Goal: Task Accomplishment & Management: Manage account settings

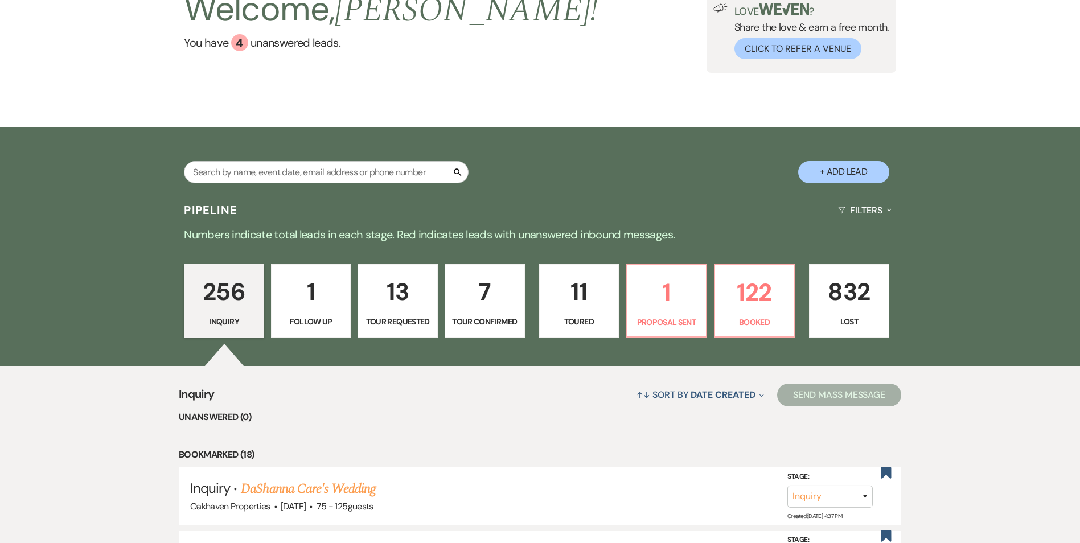
scroll to position [97, 0]
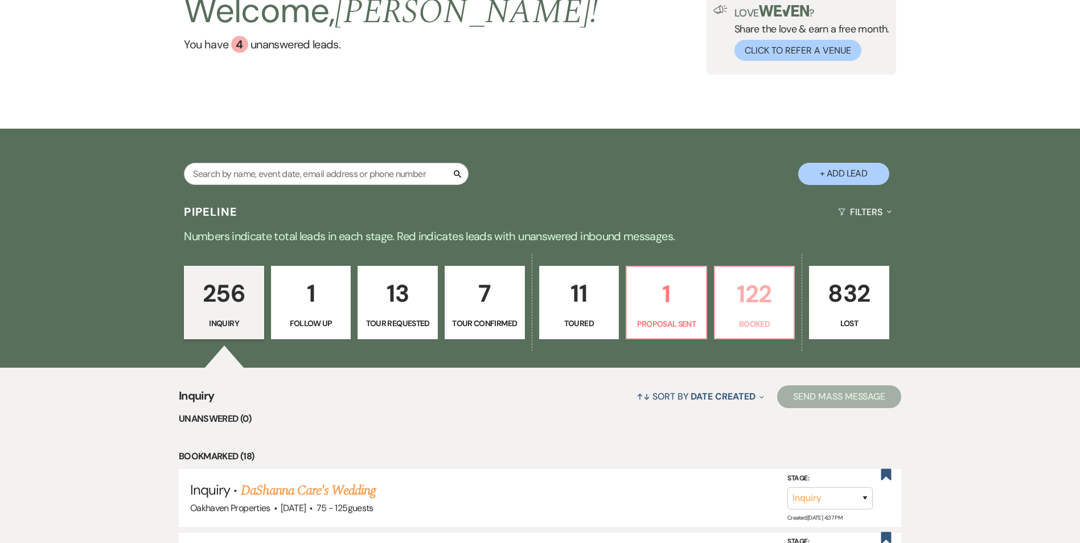
click at [717, 309] on link "122 Booked" at bounding box center [754, 303] width 81 height 74
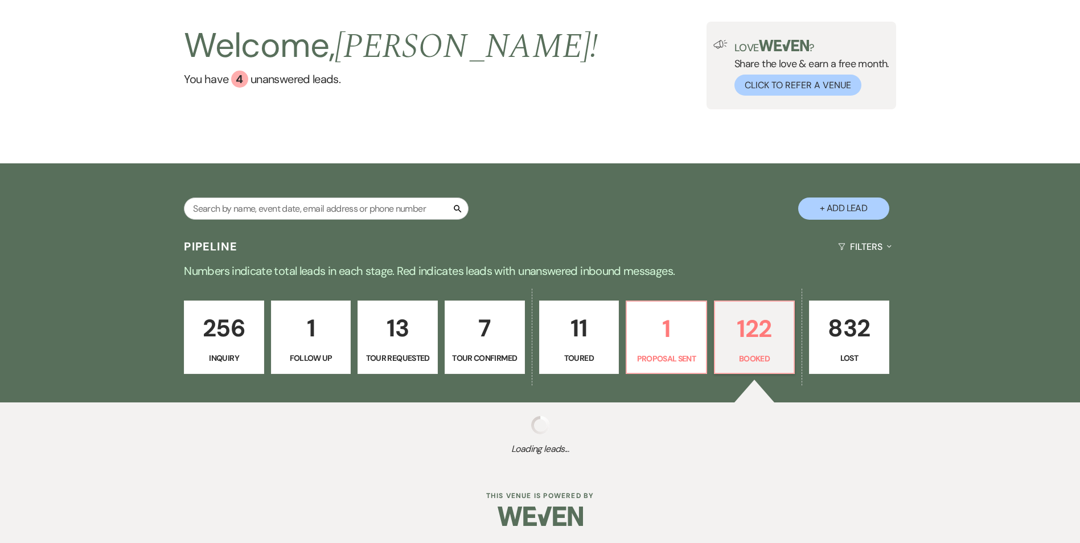
scroll to position [62, 0]
click at [756, 305] on link "122 Booked" at bounding box center [754, 337] width 81 height 74
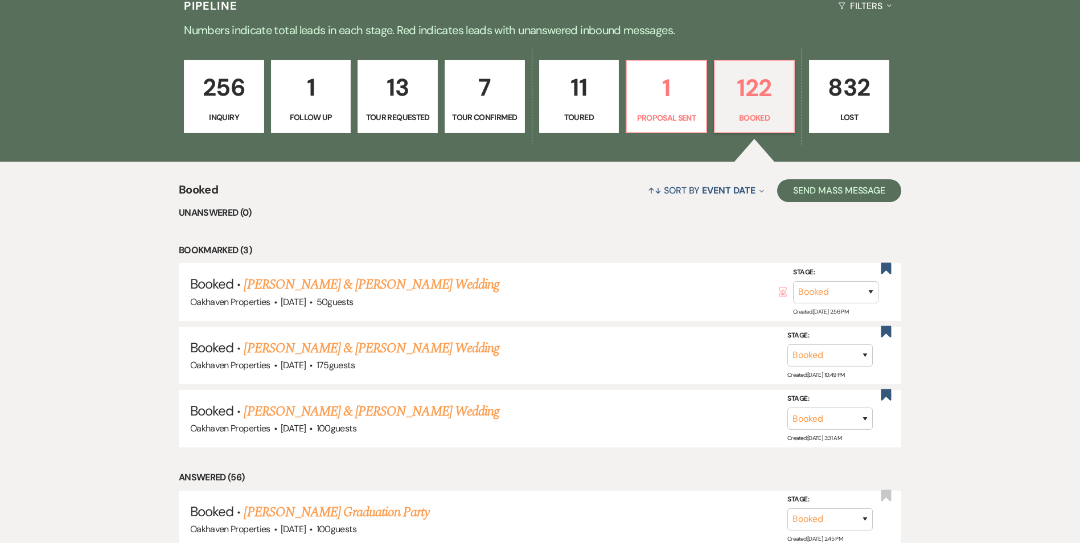
scroll to position [119, 0]
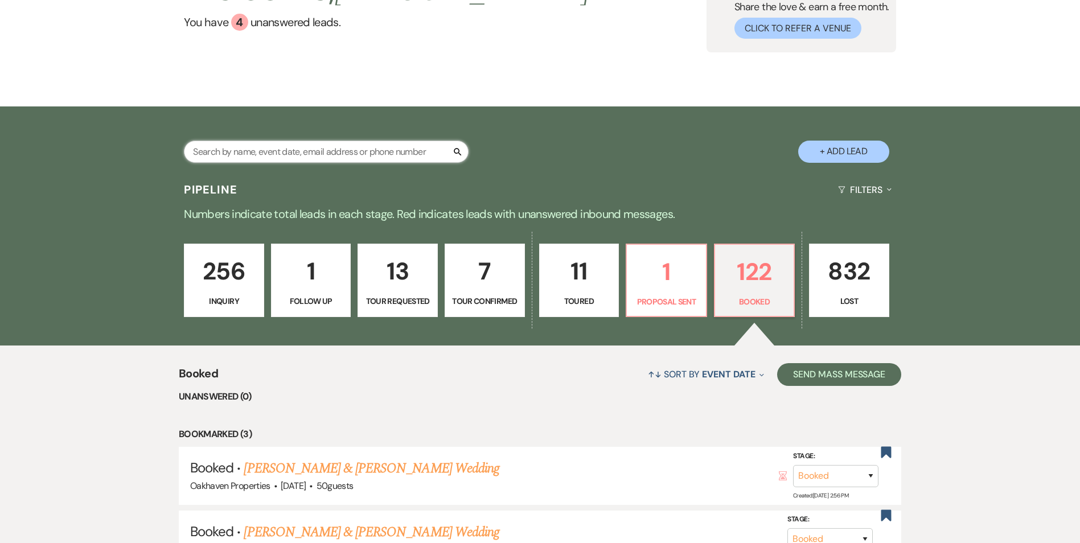
click at [335, 149] on input "text" at bounding box center [326, 152] width 285 height 22
type input "[PERSON_NAME]"
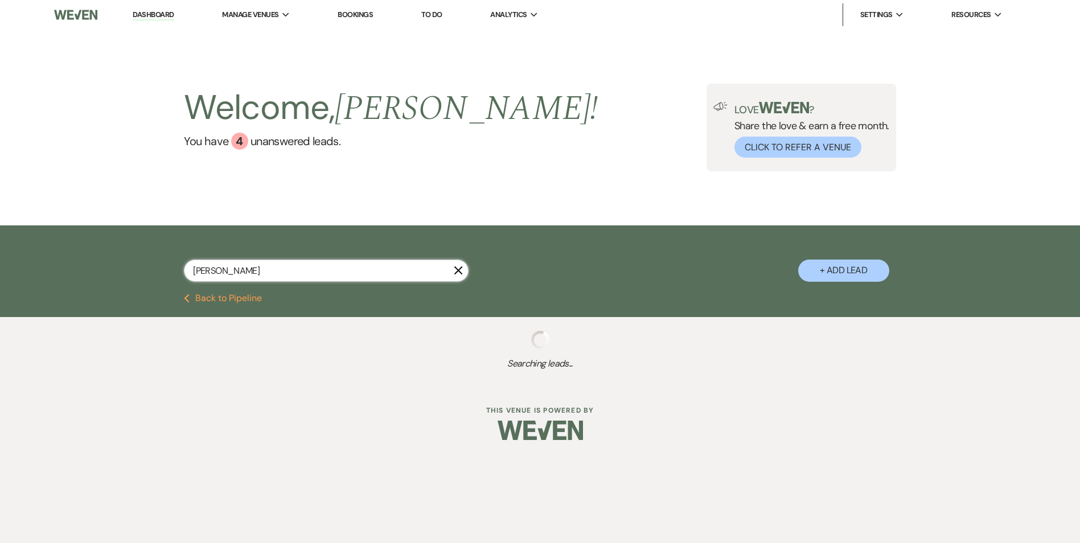
select select "8"
select select "4"
select select "8"
select select "4"
select select "8"
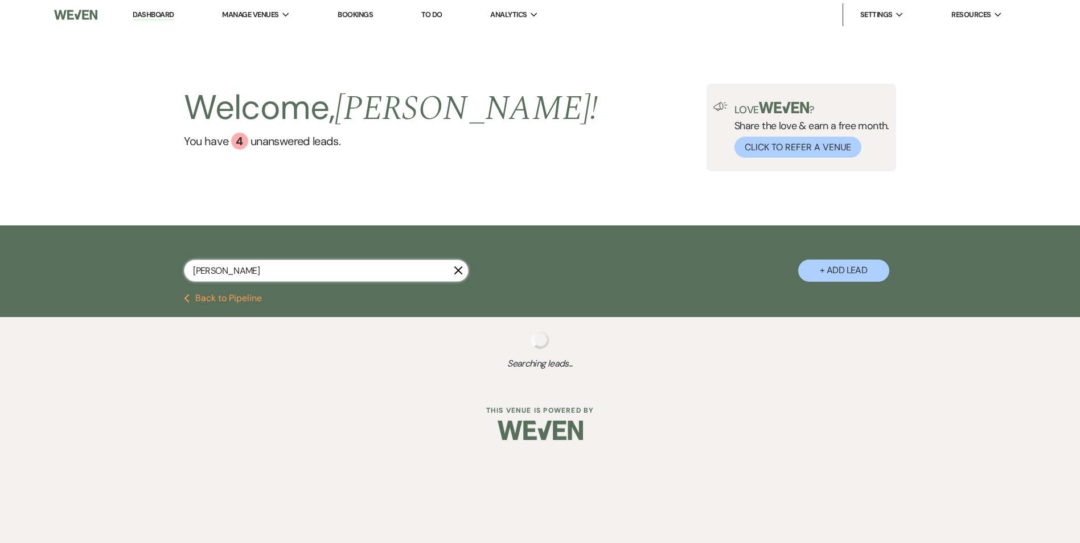
select select "4"
select select "8"
select select "6"
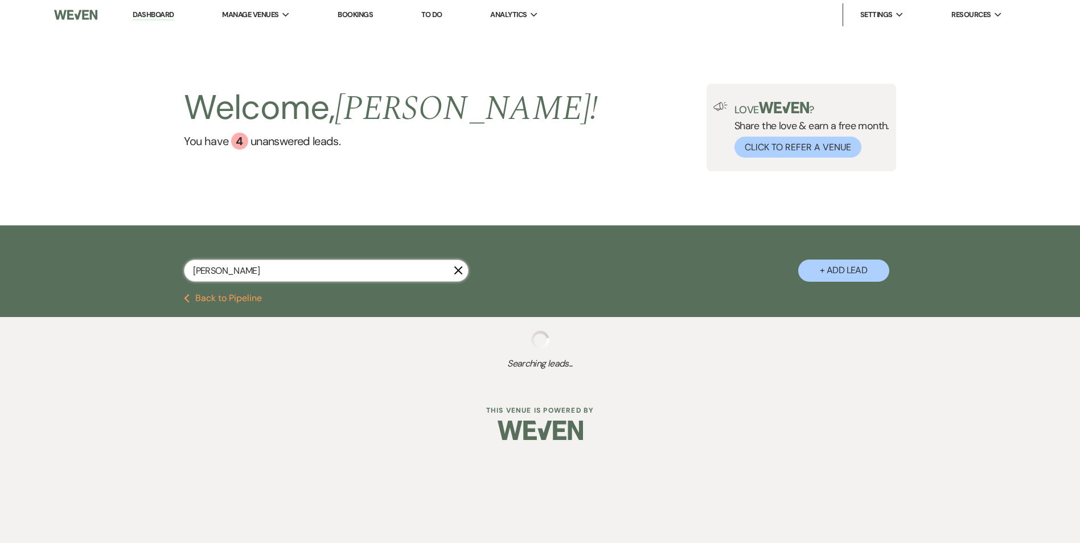
select select "8"
select select "6"
select select "8"
select select "5"
select select "8"
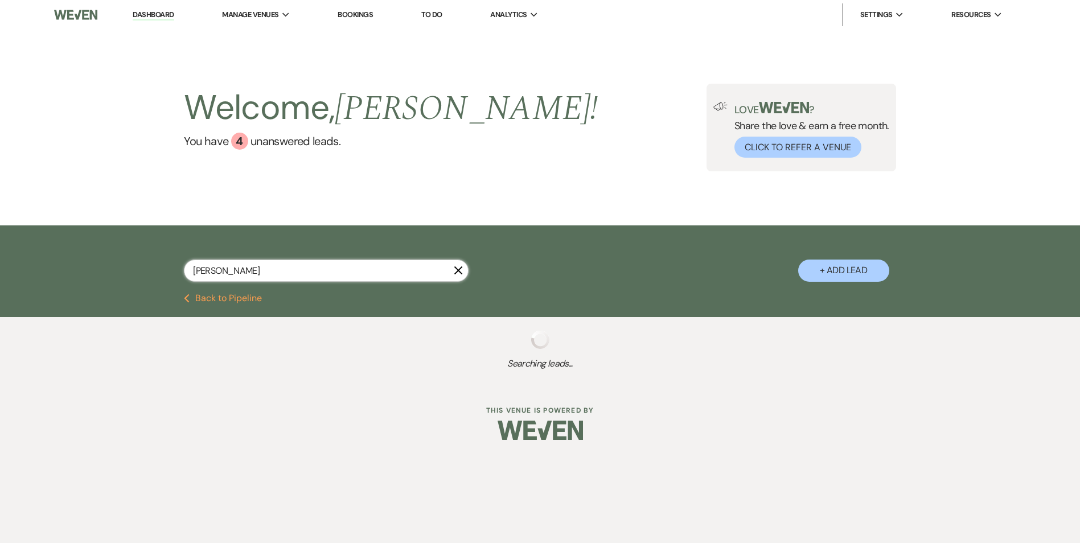
select select "1"
select select "8"
select select "5"
select select "8"
select select "5"
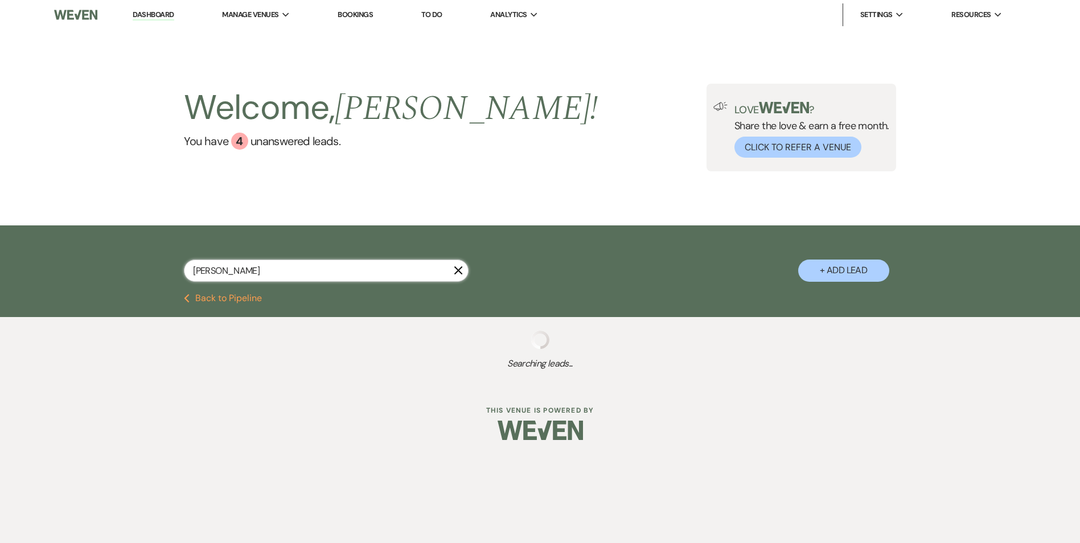
select select "8"
select select "1"
select select "8"
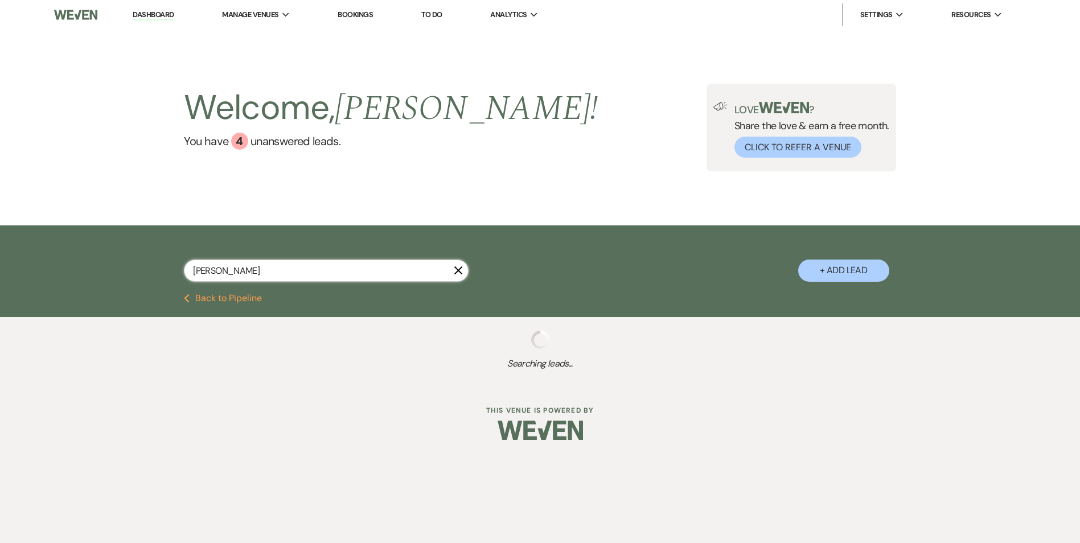
select select "5"
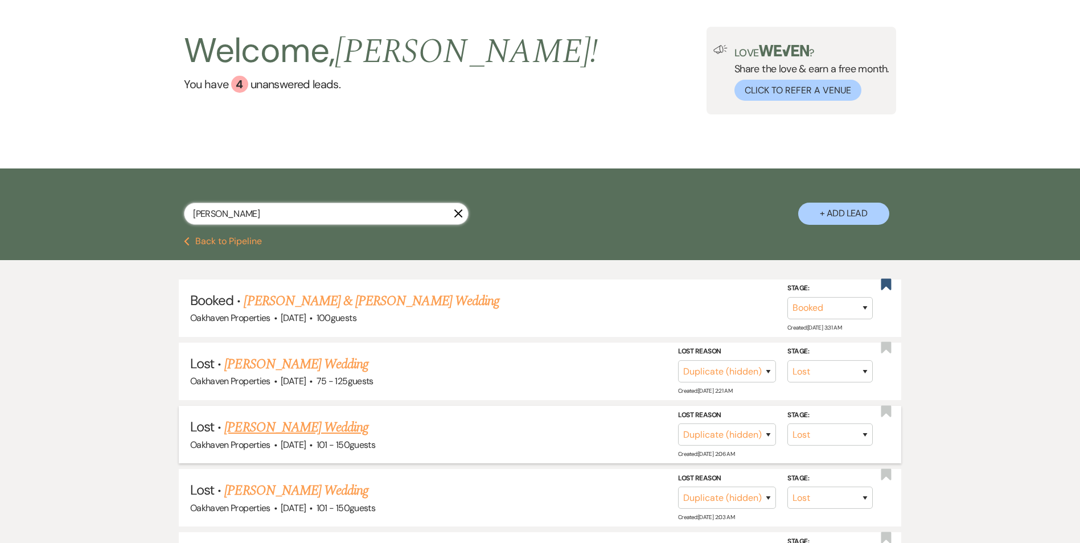
scroll to position [114, 0]
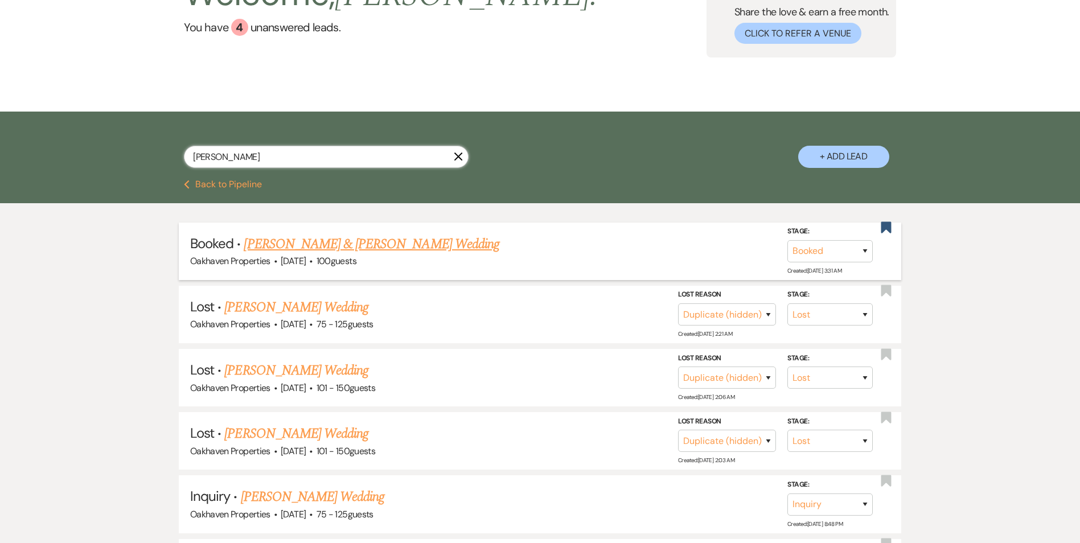
type input "[PERSON_NAME]"
click at [311, 243] on link "[PERSON_NAME] & [PERSON_NAME] Wedding" at bounding box center [371, 244] width 255 height 20
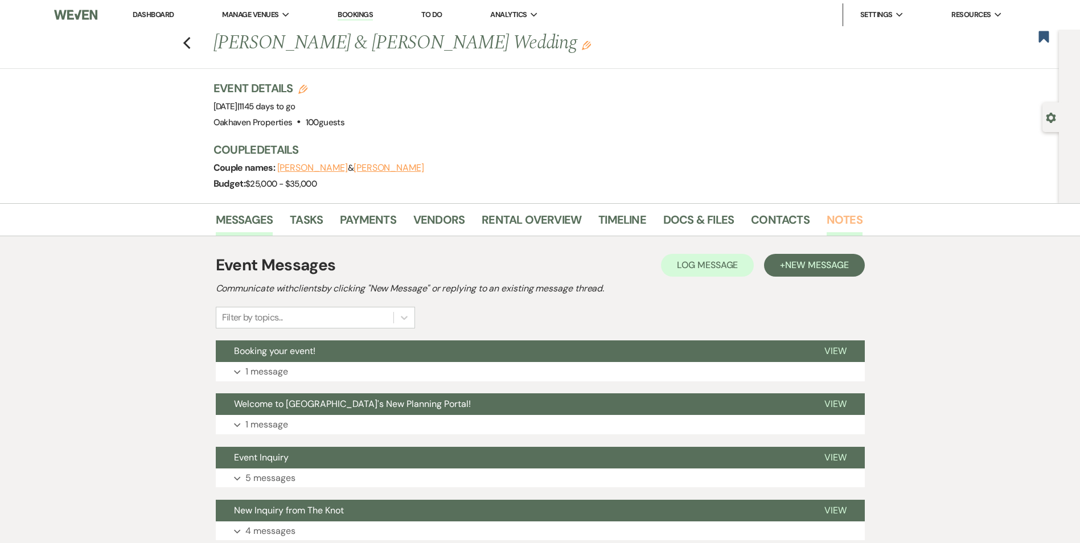
click at [842, 220] on link "Notes" at bounding box center [844, 223] width 36 height 25
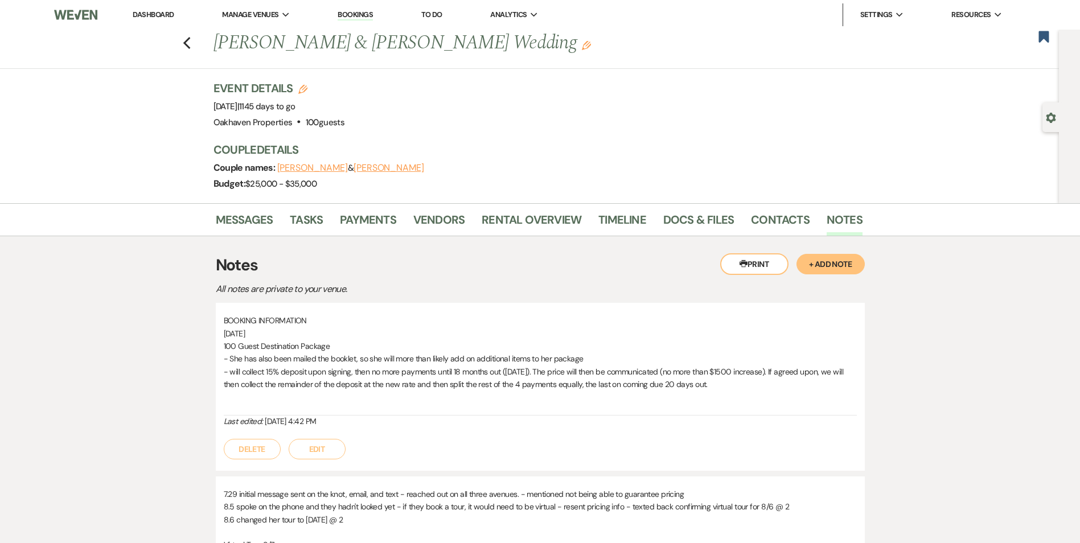
click at [1026, 324] on div "Messages Tasks Payments Vendors Rental Overview Timeline Docs & Files Contacts …" at bounding box center [540, 483] width 1080 height 560
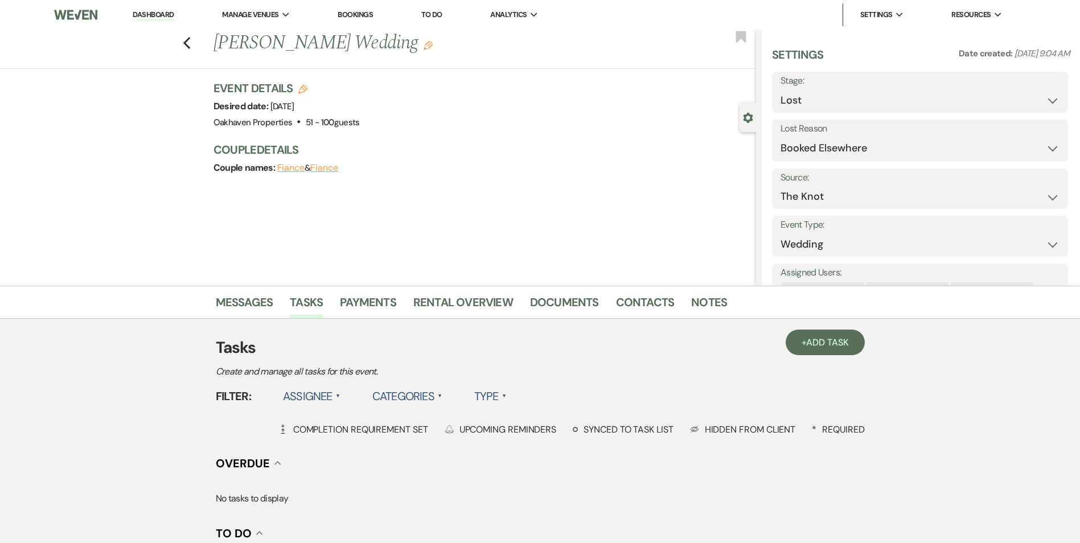
select select "8"
select select "6"
drag, startPoint x: 161, startPoint y: 13, endPoint x: 197, endPoint y: 27, distance: 38.9
click at [161, 15] on link "Dashboard" at bounding box center [153, 15] width 41 height 11
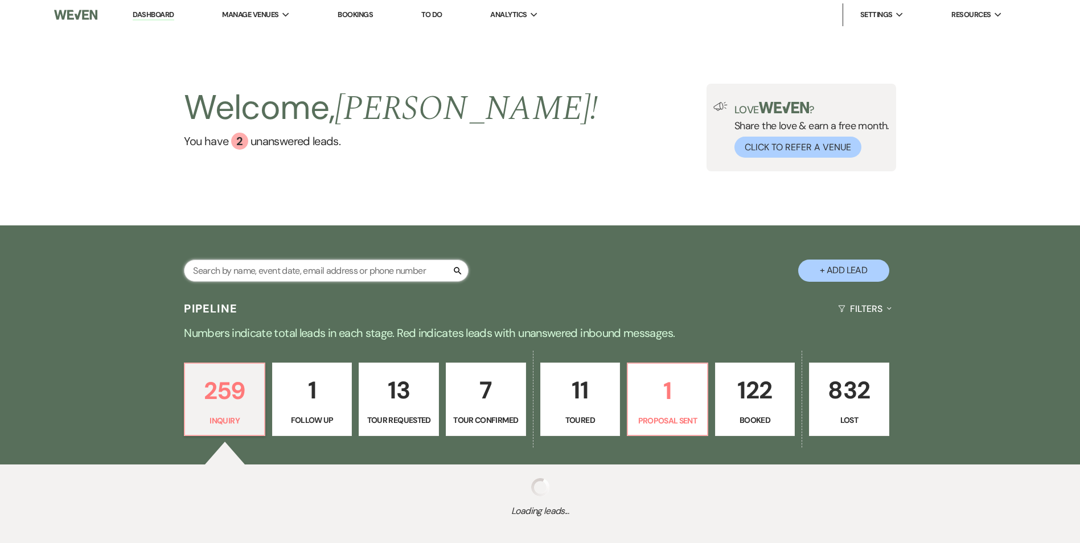
click at [358, 277] on input "text" at bounding box center [326, 270] width 285 height 22
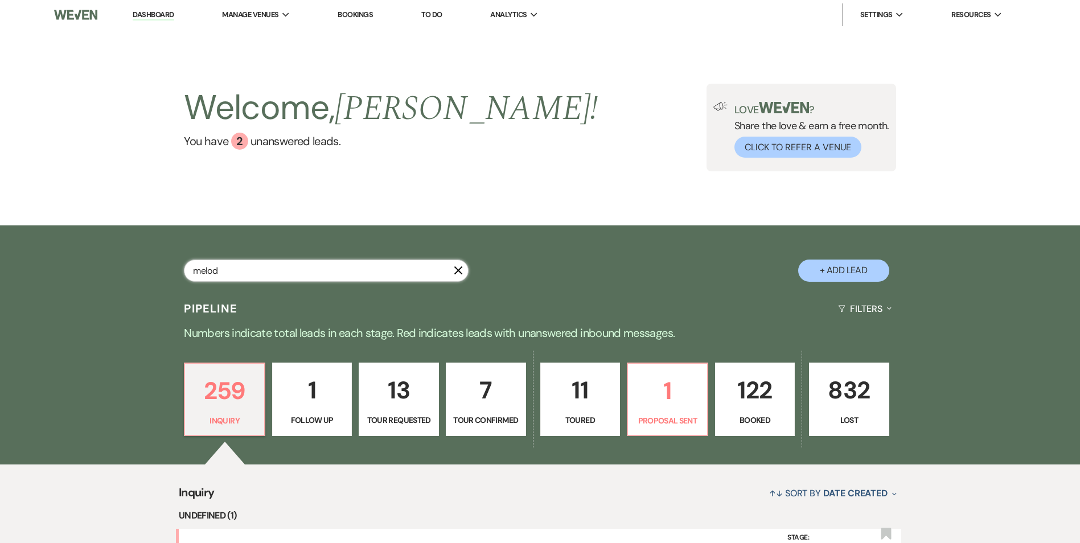
type input "melody"
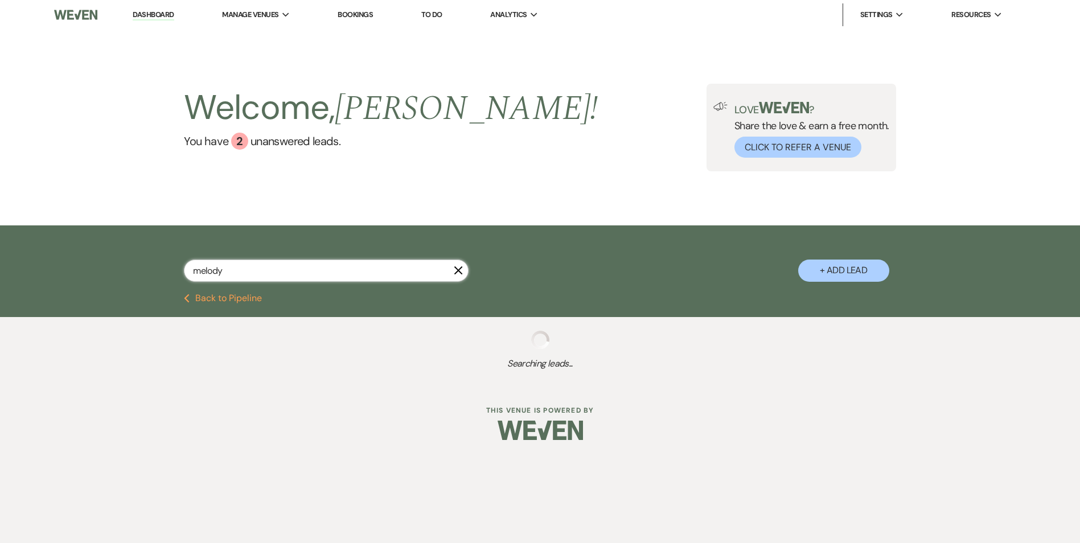
select select "5"
select select "8"
select select "5"
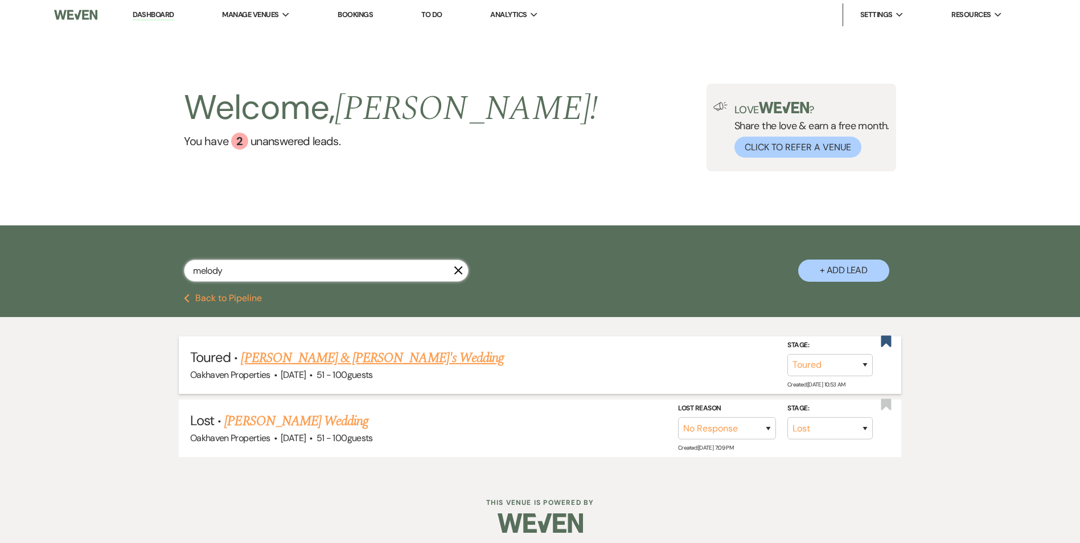
type input "melody"
click at [312, 353] on link "Valerie & Aaron's Wedding" at bounding box center [372, 358] width 263 height 20
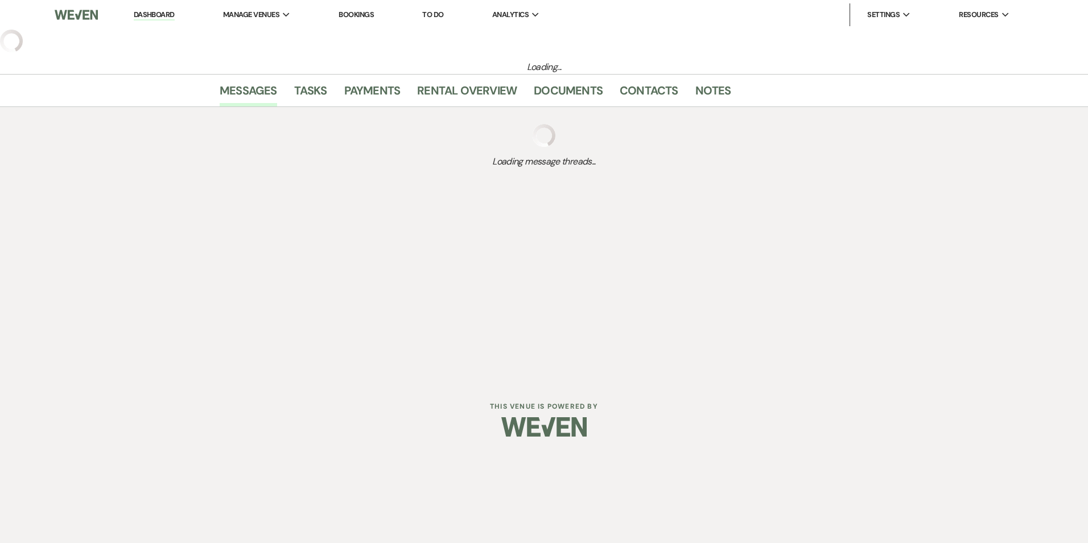
select select "5"
select select "2"
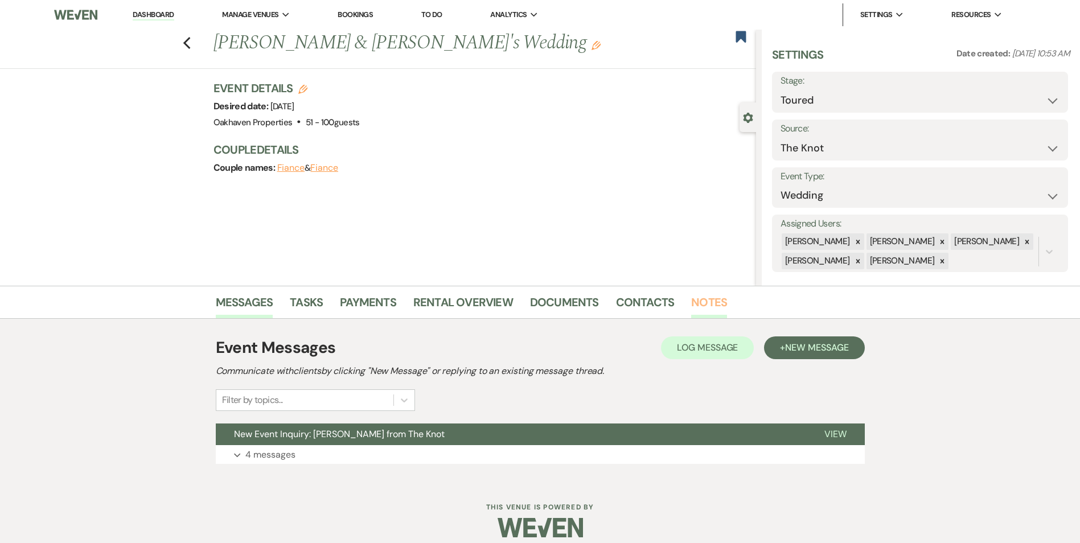
click at [705, 303] on link "Notes" at bounding box center [709, 305] width 36 height 25
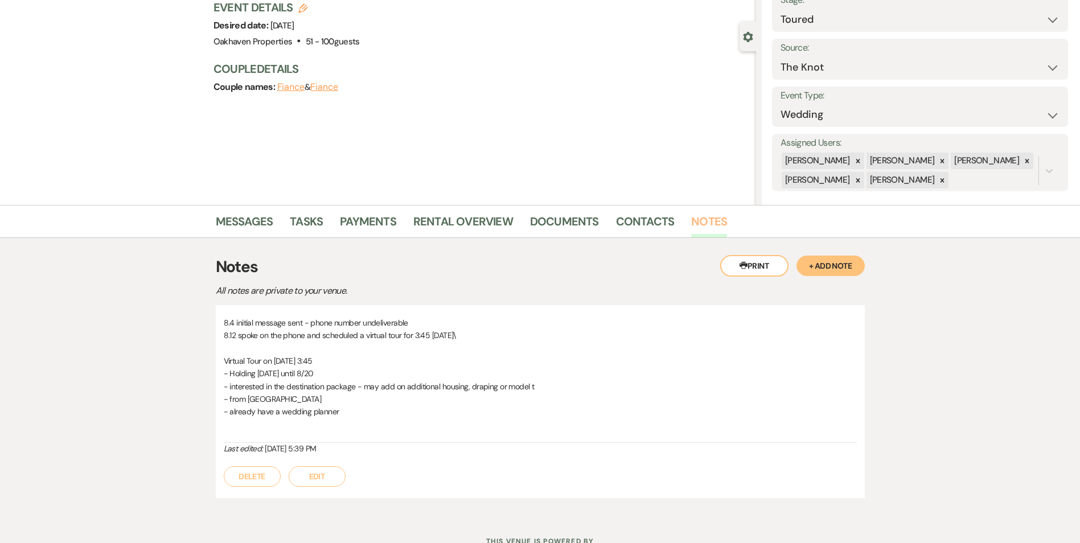
scroll to position [126, 0]
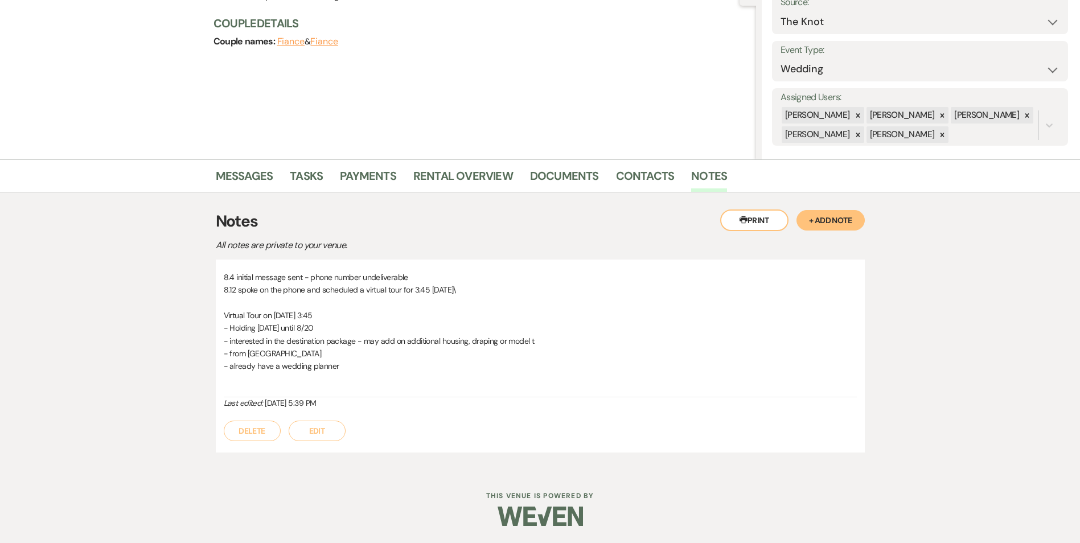
click at [322, 436] on button "Edit" at bounding box center [317, 431] width 57 height 20
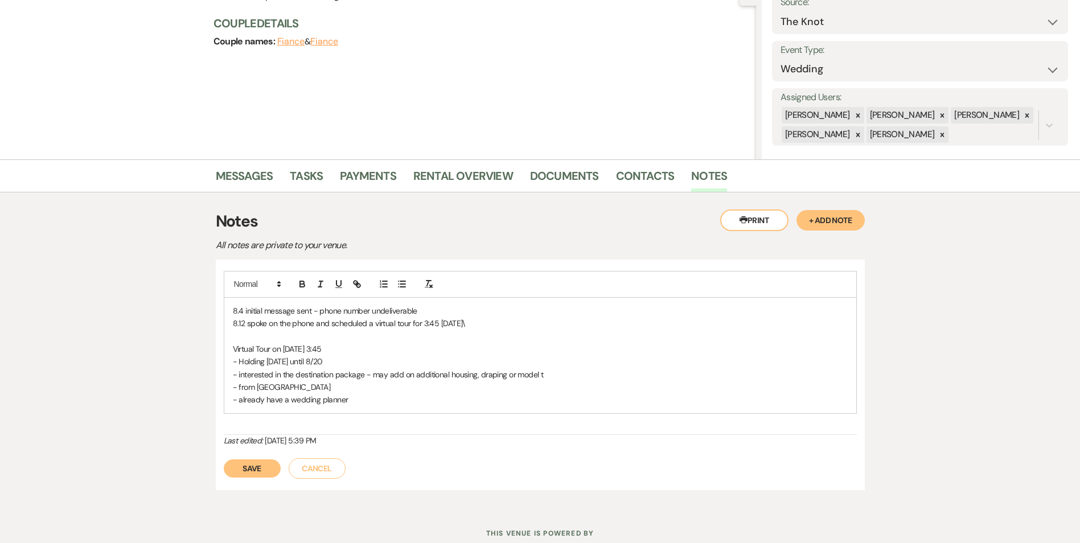
click at [357, 405] on p "- already have a wedding planner" at bounding box center [540, 399] width 615 height 13
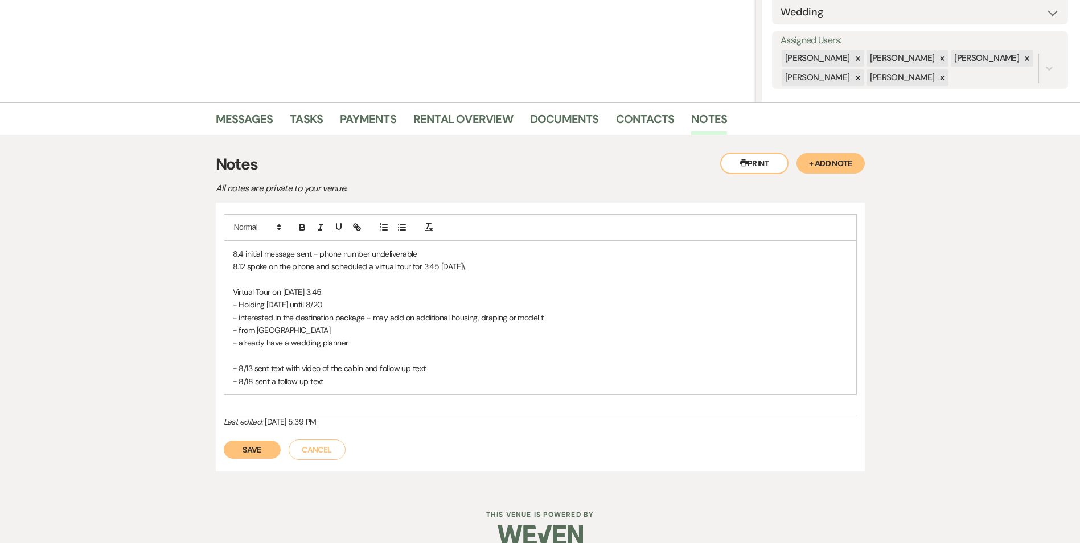
click at [252, 455] on button "Save" at bounding box center [252, 449] width 57 height 18
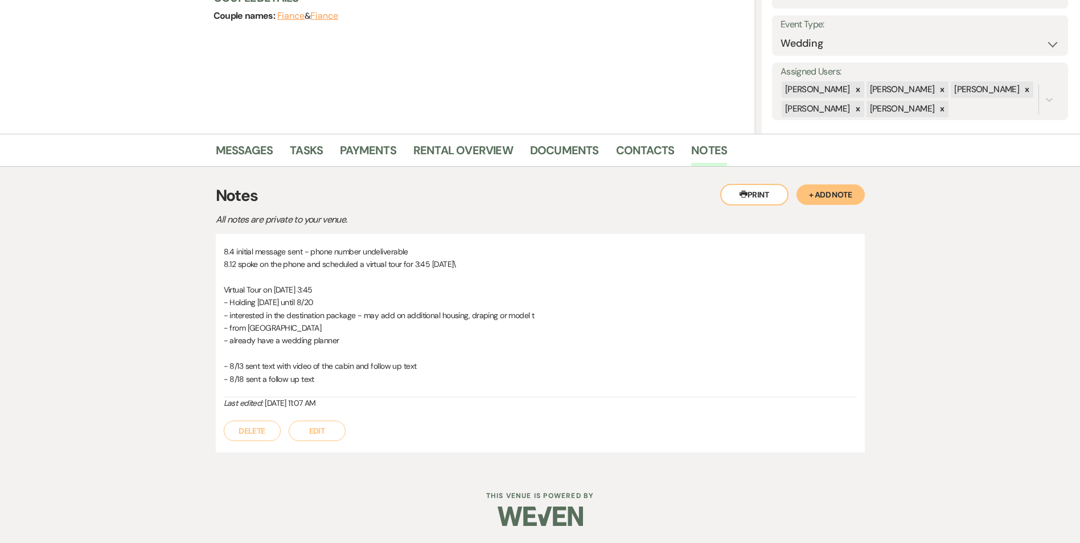
scroll to position [152, 0]
click at [311, 152] on link "Tasks" at bounding box center [306, 153] width 33 height 25
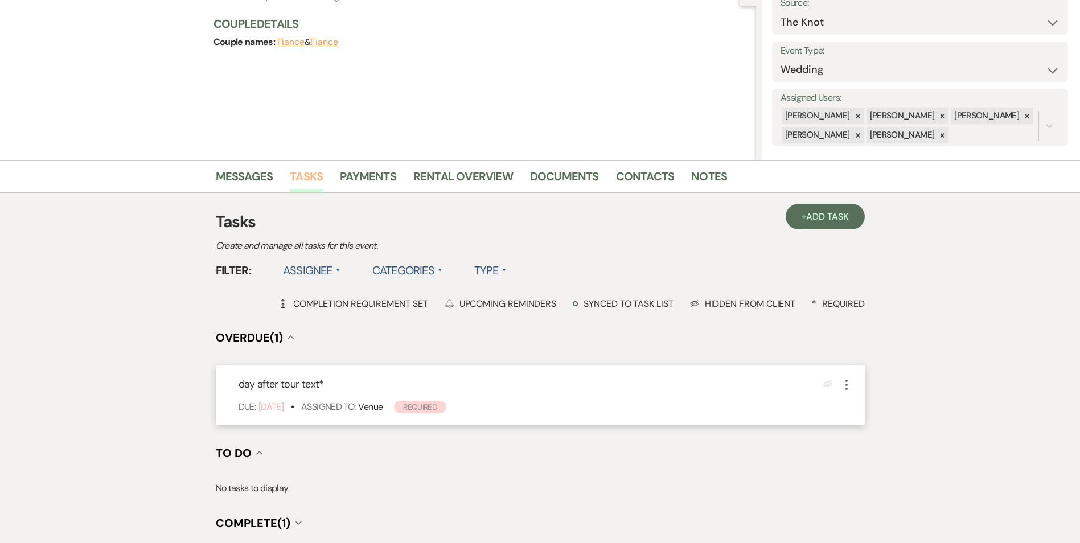
scroll to position [254, 0]
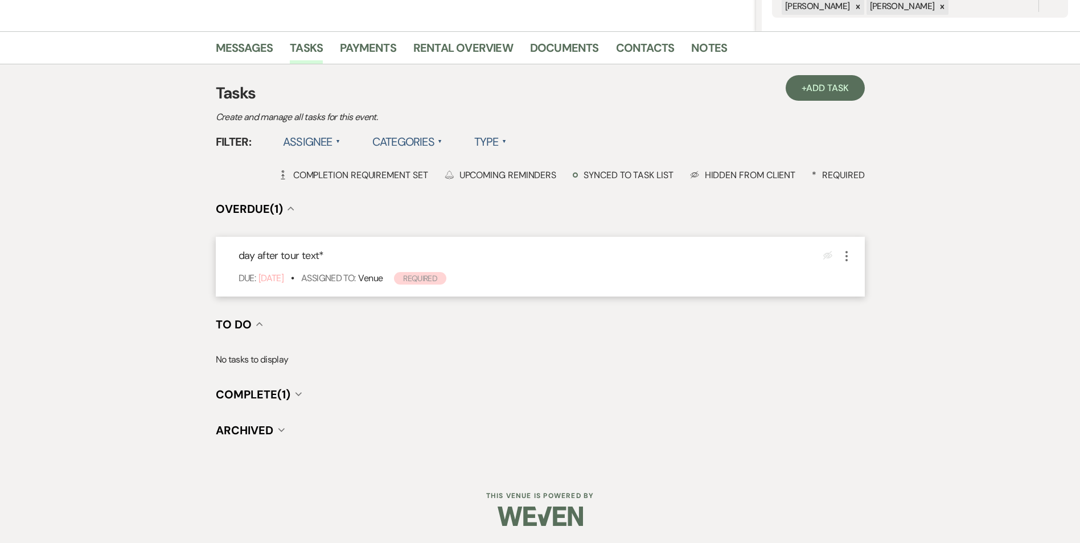
click at [841, 257] on icon "More" at bounding box center [846, 256] width 14 height 14
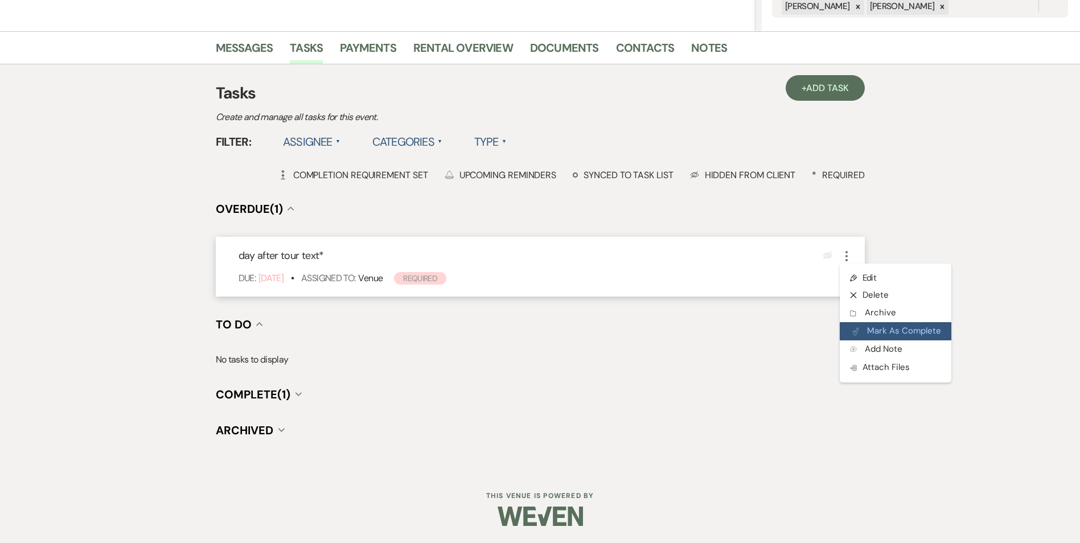
click at [867, 337] on button "Plan Portal Link Mark As Complete" at bounding box center [895, 331] width 112 height 18
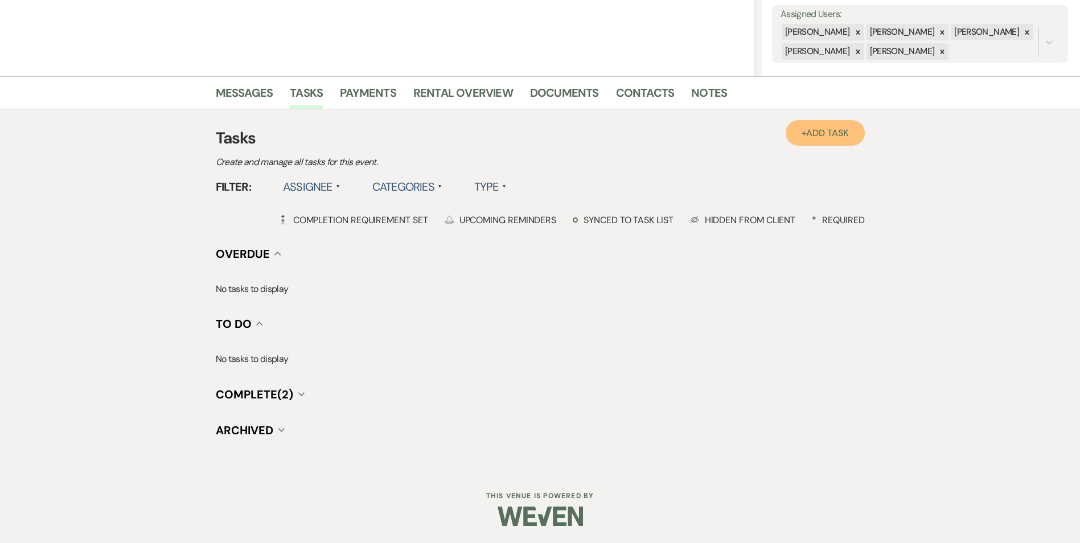
click at [806, 127] on span "Add Task" at bounding box center [827, 133] width 42 height 12
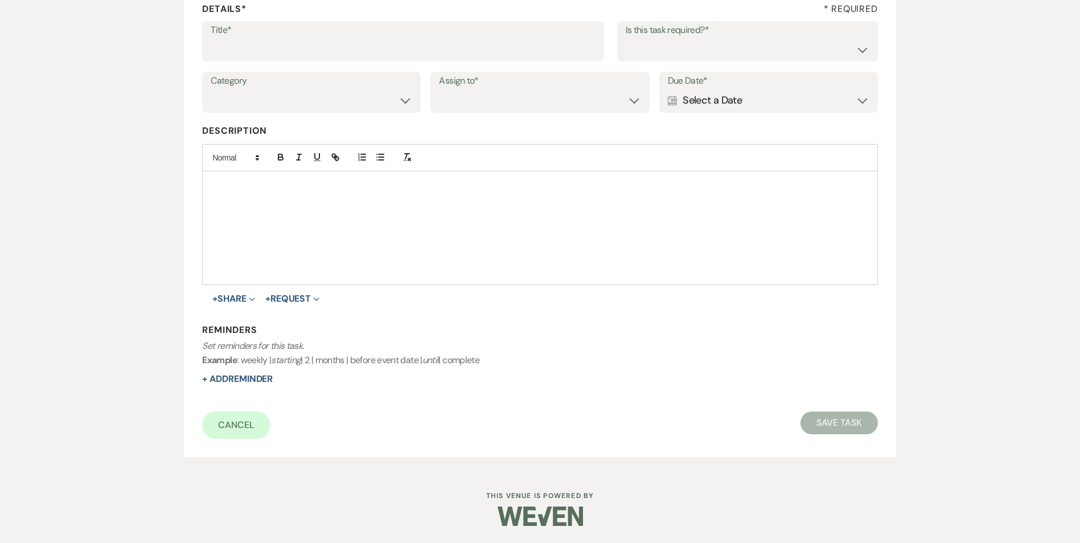
scroll to position [175, 0]
click at [311, 50] on input "Title*" at bounding box center [403, 49] width 385 height 22
type input "end of hold call/text"
click at [636, 45] on select "Yes No" at bounding box center [747, 49] width 244 height 22
select select "true"
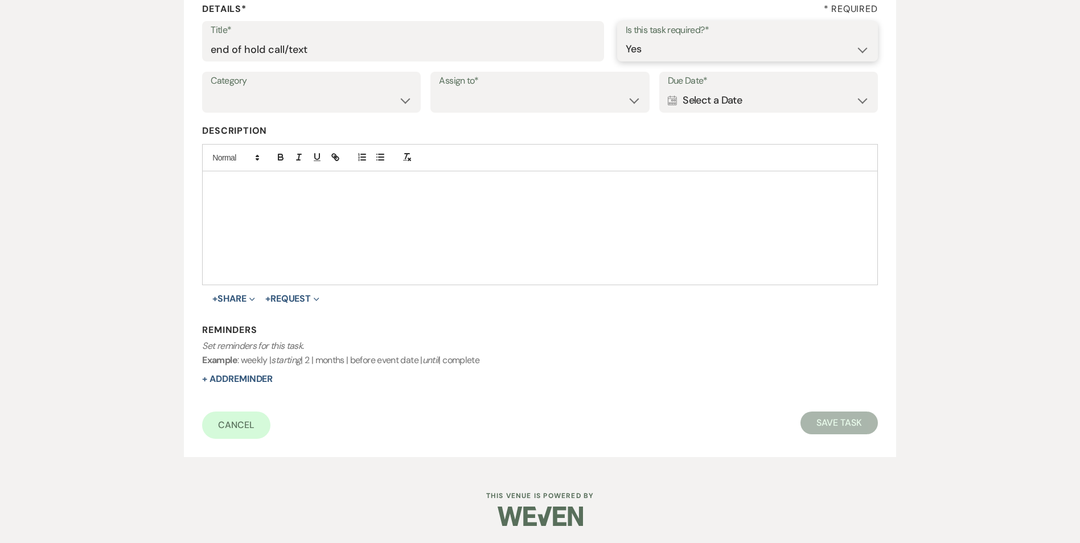
click at [625, 38] on select "Yes No" at bounding box center [747, 49] width 244 height 22
click at [301, 102] on select "Venue Vendors Guests Details Finalize & Share" at bounding box center [311, 100] width 201 height 22
select select "31"
click at [211, 89] on select "Venue Vendors Guests Details Finalize & Share" at bounding box center [311, 100] width 201 height 22
click at [461, 103] on select "Venue Client" at bounding box center [539, 100] width 201 height 22
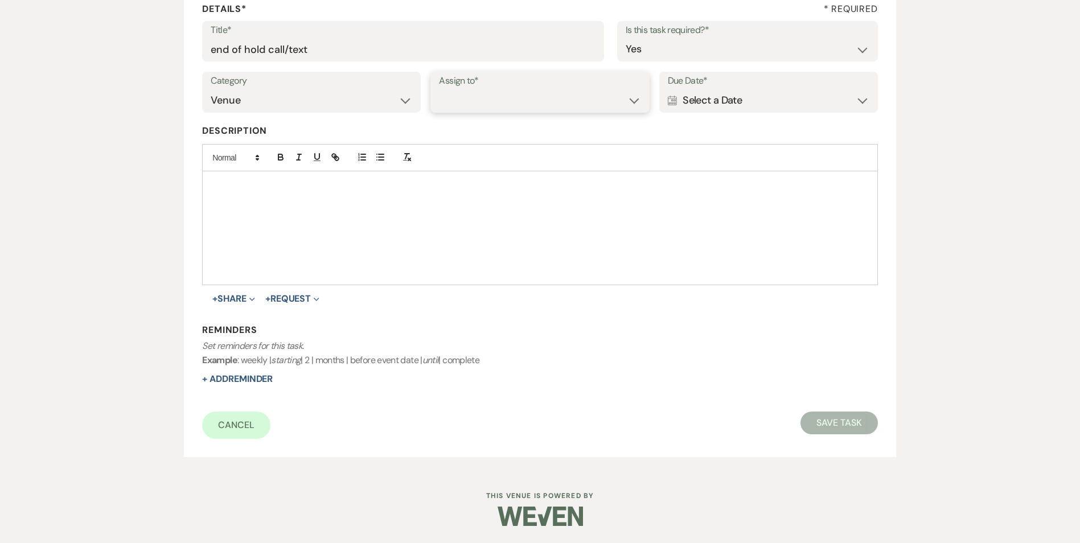
select select "venueHost"
click at [439, 89] on select "Venue Client" at bounding box center [539, 100] width 201 height 22
click at [768, 102] on div "Calendar Select a Date Expand" at bounding box center [768, 100] width 201 height 22
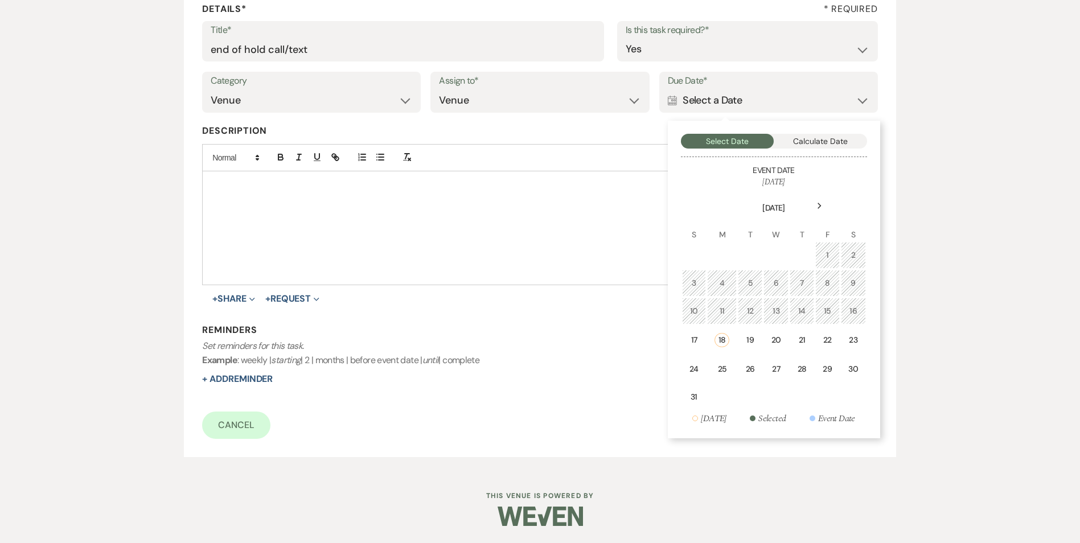
drag, startPoint x: 779, startPoint y: 341, endPoint x: 314, endPoint y: 440, distance: 475.9
click at [778, 341] on div "20" at bounding box center [776, 340] width 10 height 12
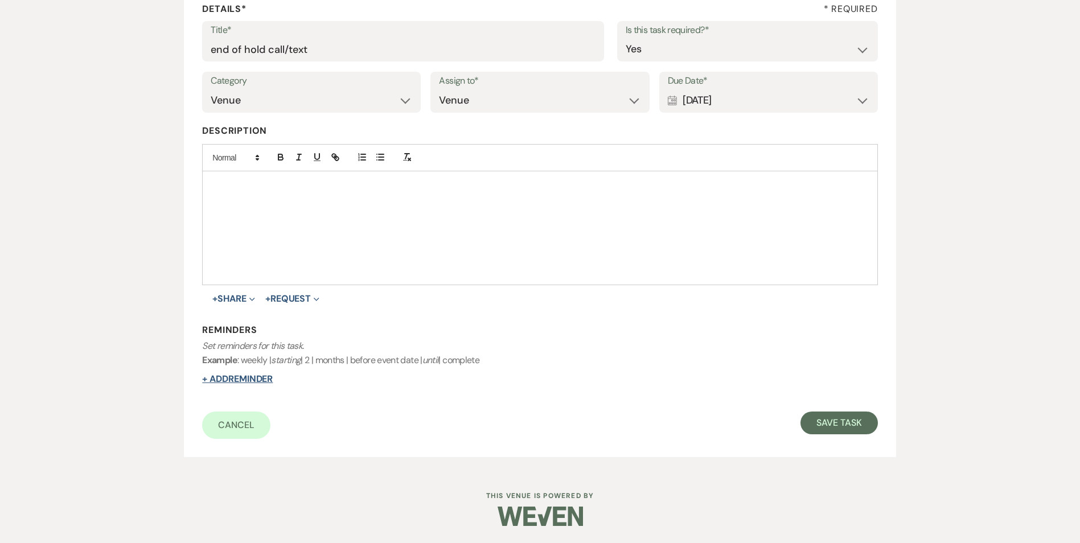
click at [264, 376] on button "+ Add Reminder" at bounding box center [237, 378] width 71 height 9
select select "host"
select select "days"
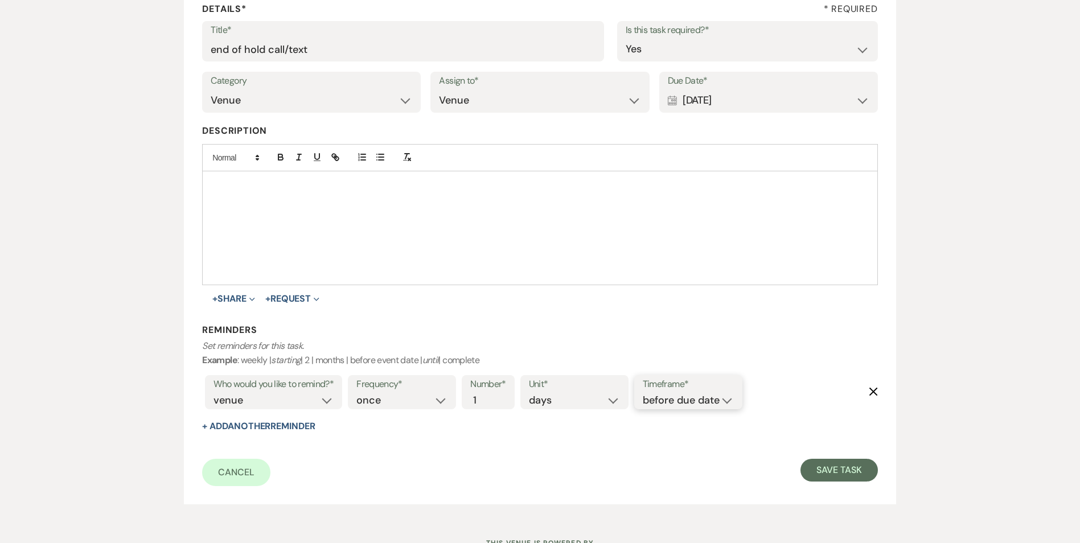
click at [669, 397] on select "before due date after due date on due date on custom date" at bounding box center [687, 400] width 91 height 15
select select "onDueDate"
click at [642, 393] on select "before due date after due date on due date on custom date" at bounding box center [687, 400] width 91 height 15
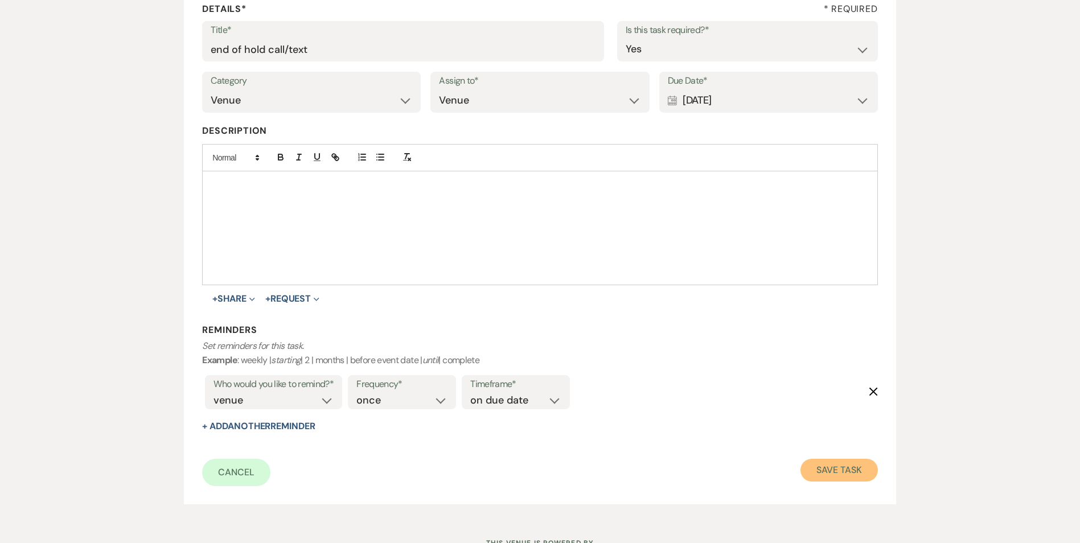
click at [866, 477] on button "Save Task" at bounding box center [838, 470] width 77 height 23
select select "5"
select select "2"
